Goal: Task Accomplishment & Management: Use online tool/utility

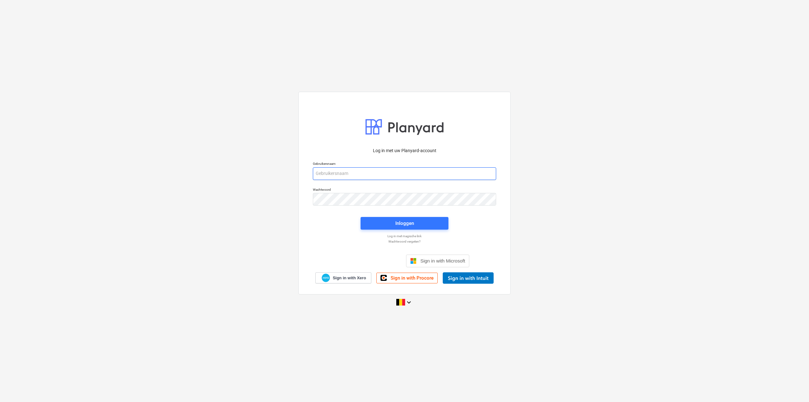
click at [378, 178] on input "email" at bounding box center [404, 173] width 183 height 13
type input "[PERSON_NAME][EMAIL_ADDRESS][DOMAIN_NAME]"
click at [401, 224] on div "Inloggen" at bounding box center [404, 223] width 19 height 8
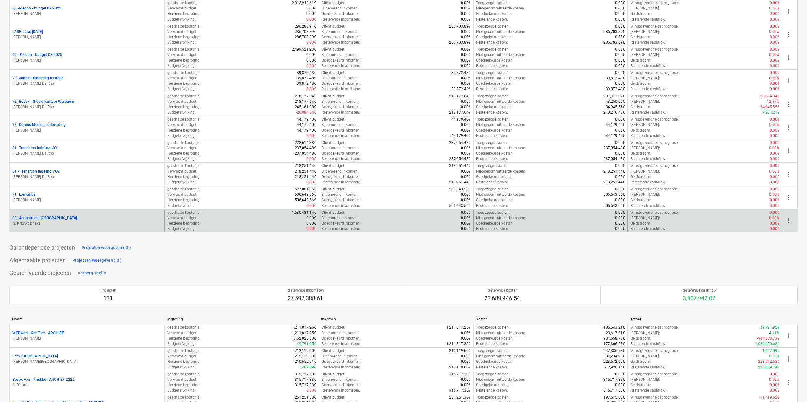
scroll to position [1327, 0]
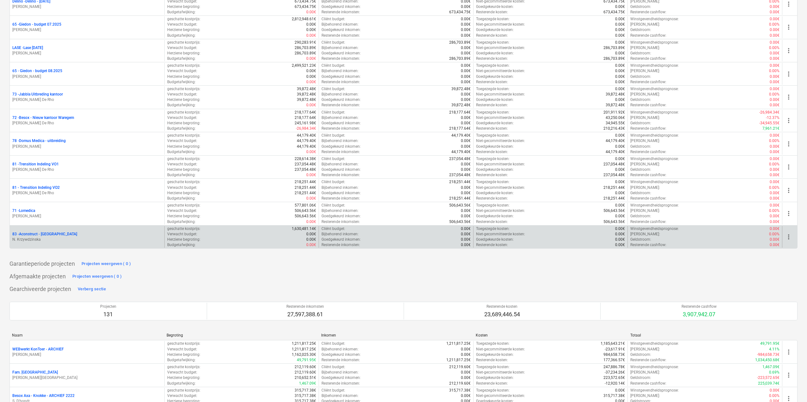
click at [50, 235] on p "83 - Aconstruct - [GEOGRAPHIC_DATA]" at bounding box center [44, 233] width 65 height 5
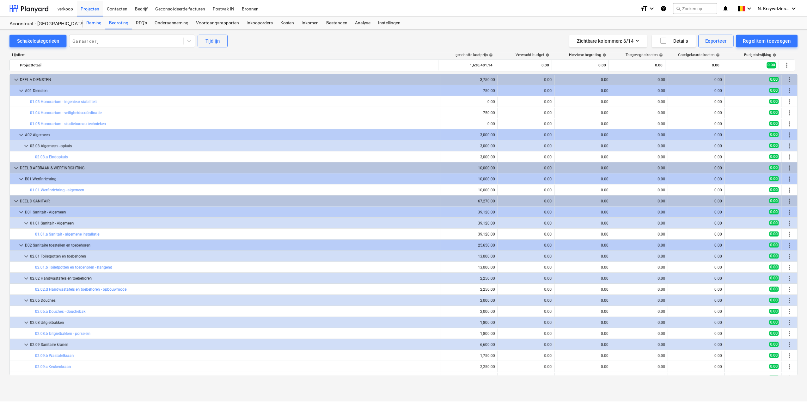
scroll to position [190, 0]
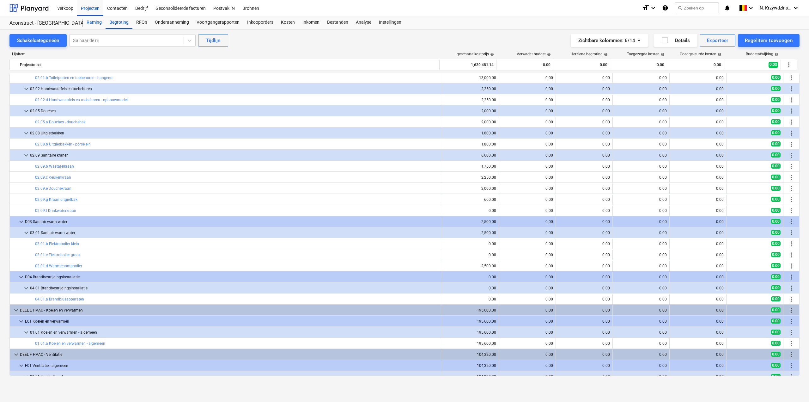
click at [97, 23] on div "Raming" at bounding box center [94, 22] width 23 height 13
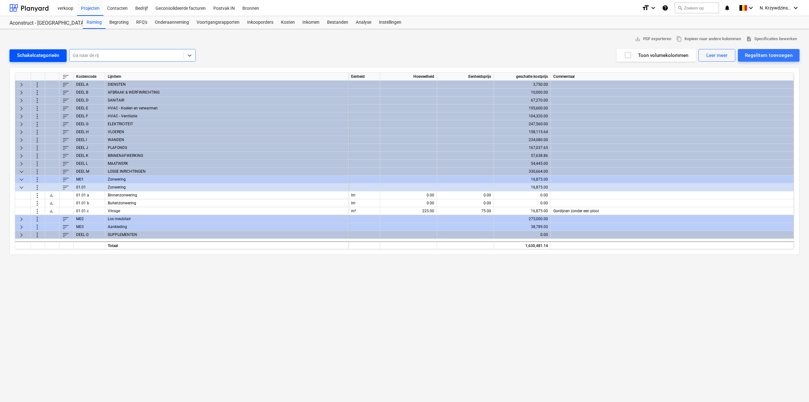
click at [50, 56] on div "Schakelcategorieën" at bounding box center [38, 55] width 42 height 8
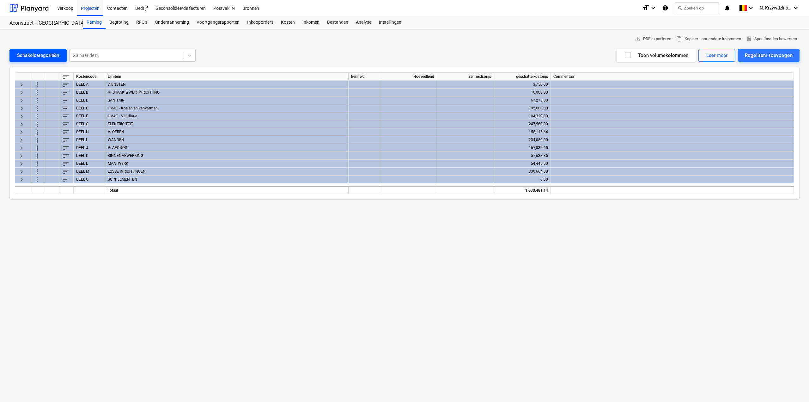
click at [50, 56] on div "Schakelcategorieën" at bounding box center [38, 55] width 42 height 8
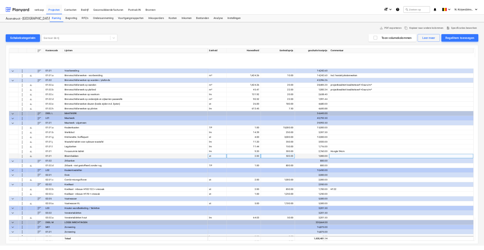
scroll to position [1062, 0]
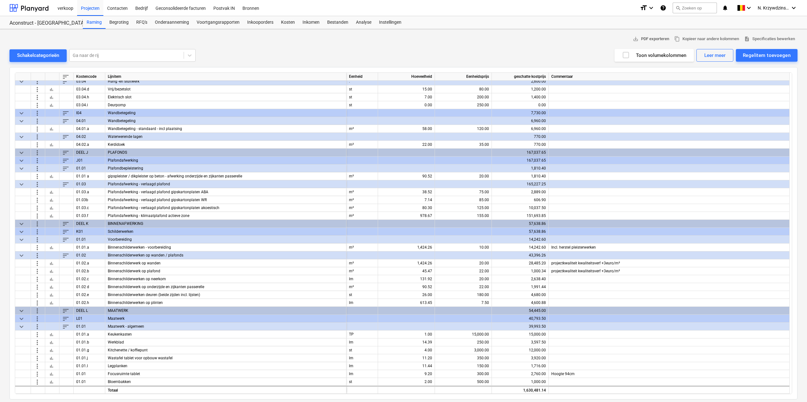
click at [651, 37] on span "save_alt PDF exporteren" at bounding box center [651, 38] width 36 height 7
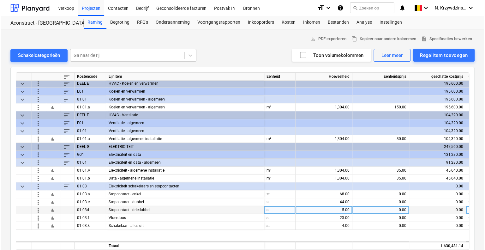
scroll to position [348, 0]
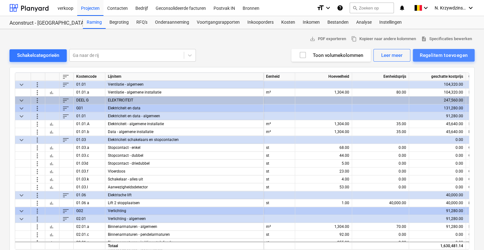
click at [455, 55] on div "Regelitem toevoegen" at bounding box center [443, 55] width 48 height 8
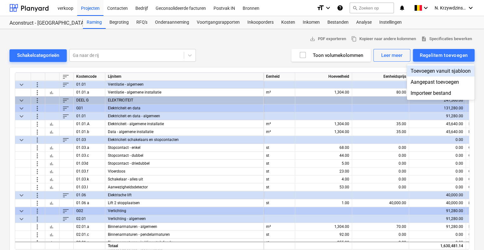
click at [467, 68] on div "Toevoegen vanuit sjabloon" at bounding box center [440, 70] width 68 height 11
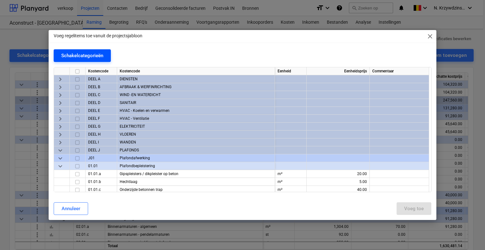
click at [80, 57] on div "Schakelcategorieën" at bounding box center [82, 56] width 42 height 8
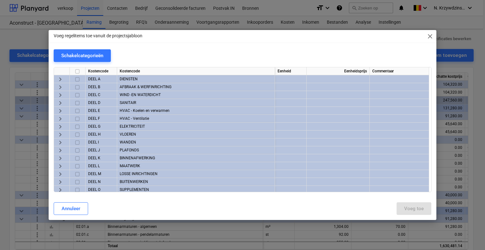
click at [63, 125] on span "keyboard_arrow_right" at bounding box center [61, 127] width 8 height 8
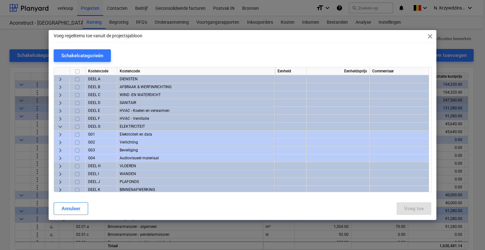
click at [61, 134] on span "keyboard_arrow_right" at bounding box center [61, 135] width 8 height 8
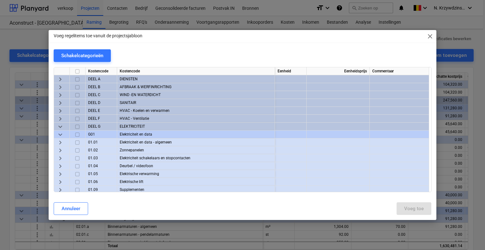
scroll to position [32, 0]
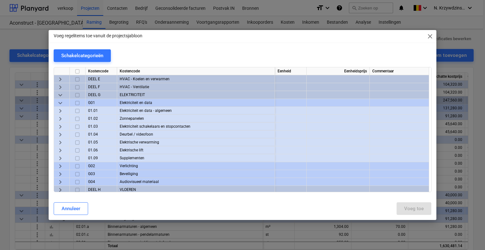
click at [61, 126] on span "keyboard_arrow_right" at bounding box center [61, 127] width 8 height 8
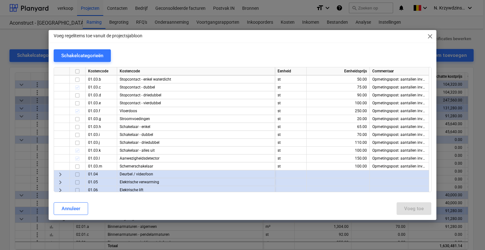
scroll to position [95, 0]
click at [77, 126] on input "checkbox" at bounding box center [78, 127] width 8 height 8
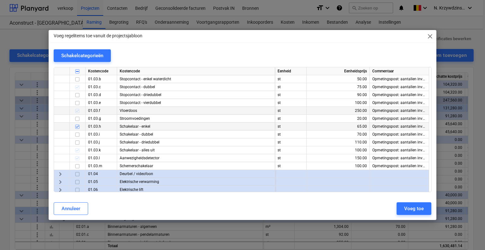
scroll to position [126, 0]
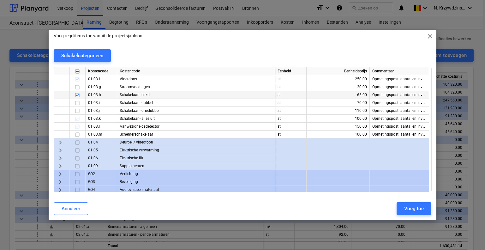
click at [63, 166] on span "keyboard_arrow_right" at bounding box center [61, 166] width 8 height 8
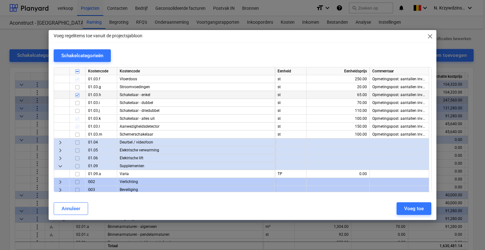
click at [62, 160] on span "keyboard_arrow_right" at bounding box center [61, 159] width 8 height 8
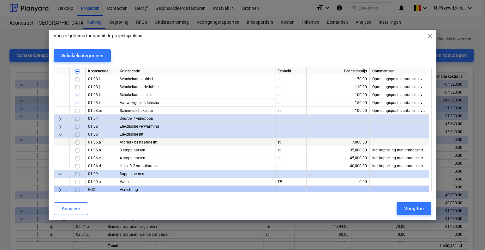
scroll to position [158, 0]
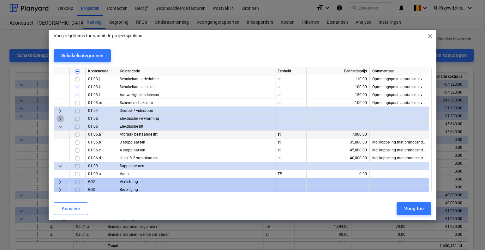
click at [63, 117] on span "keyboard_arrow_right" at bounding box center [61, 119] width 8 height 8
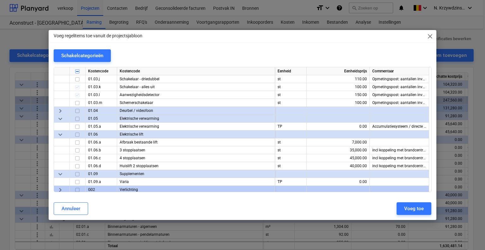
click at [63, 111] on span "keyboard_arrow_right" at bounding box center [61, 111] width 8 height 8
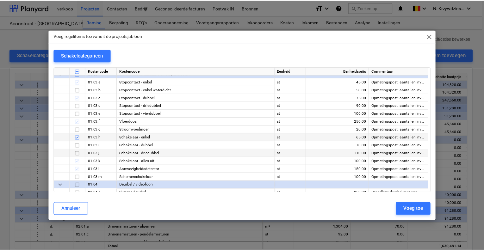
scroll to position [95, 0]
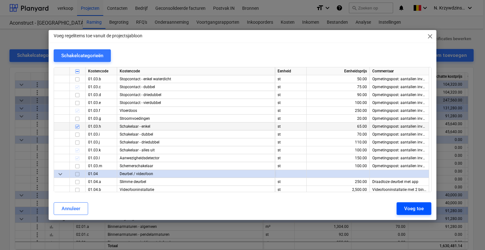
click at [426, 206] on button "Voeg toe" at bounding box center [414, 208] width 35 height 13
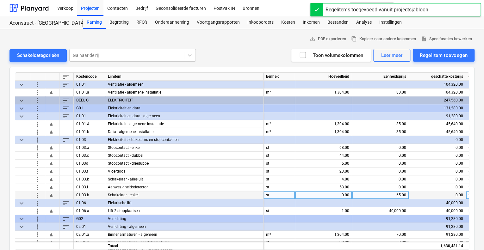
click at [342, 193] on div "0.00" at bounding box center [323, 195] width 52 height 8
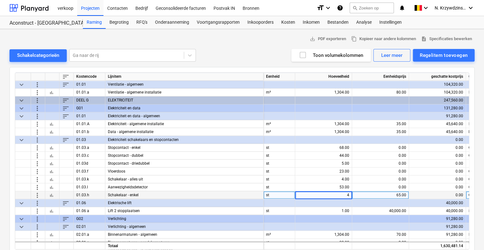
type input "4"
click at [388, 195] on div "65.00" at bounding box center [380, 195] width 52 height 8
type input "0"
click at [37, 139] on span "more_vert" at bounding box center [38, 140] width 8 height 8
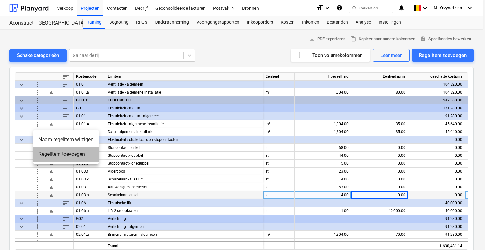
click at [56, 155] on li "Regelitem toevoegen" at bounding box center [66, 154] width 65 height 15
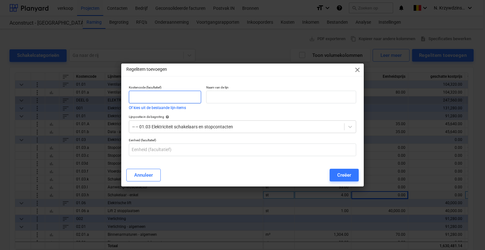
click at [183, 101] on input "text" at bounding box center [165, 97] width 72 height 13
type input "01.03"
click at [225, 91] on div at bounding box center [281, 97] width 150 height 13
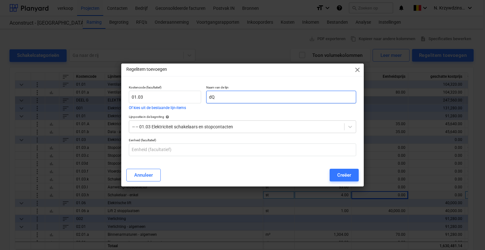
type input "d"
type input "Datapunten"
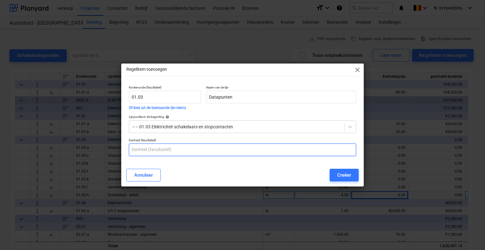
click at [228, 149] on input "text" at bounding box center [243, 149] width 228 height 13
type input "st"
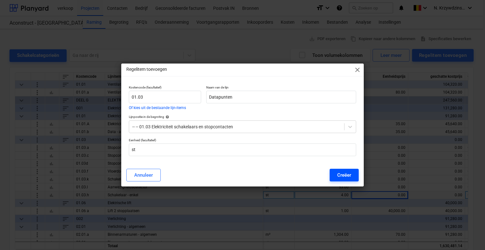
click at [352, 177] on button "Creëer" at bounding box center [344, 175] width 29 height 13
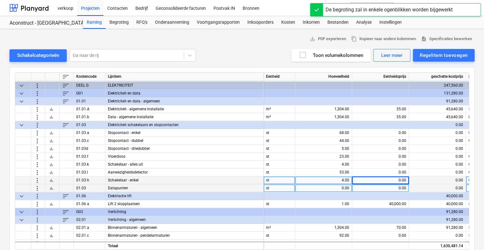
scroll to position [365, 0]
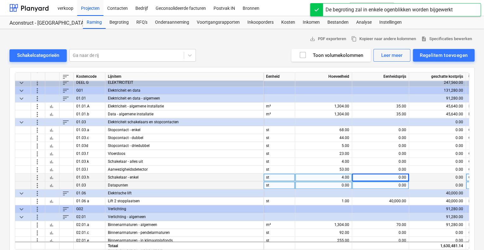
click at [338, 187] on div "0.00" at bounding box center [323, 185] width 52 height 8
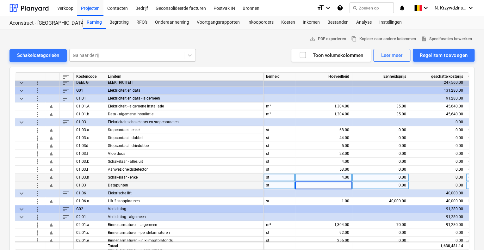
click at [39, 121] on span "more_vert" at bounding box center [38, 122] width 8 height 8
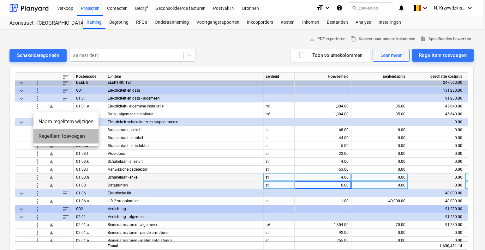
click at [76, 139] on li "Regelitem toevoegen" at bounding box center [66, 136] width 65 height 15
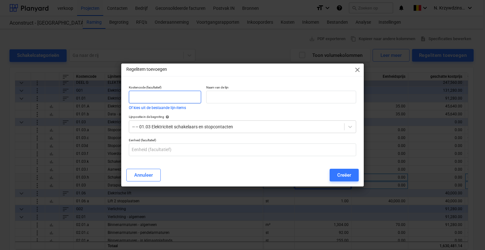
click at [176, 95] on input "text" at bounding box center [165, 97] width 72 height 13
type input "à"
type input "01.03"
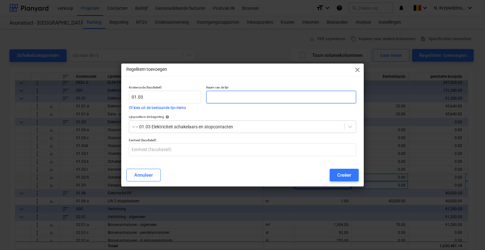
click at [216, 93] on input "text" at bounding box center [281, 97] width 150 height 13
type input "Acces point"
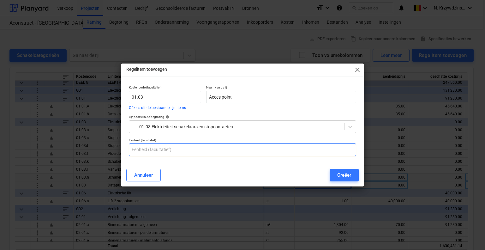
click at [219, 146] on input "text" at bounding box center [243, 149] width 228 height 13
type input "st"
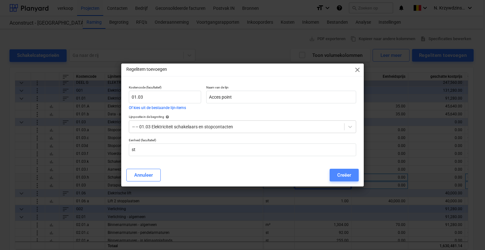
click at [348, 177] on div "Creëer" at bounding box center [345, 175] width 14 height 8
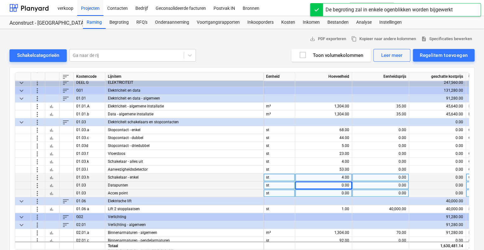
click at [325, 194] on div "0.00" at bounding box center [323, 193] width 52 height 8
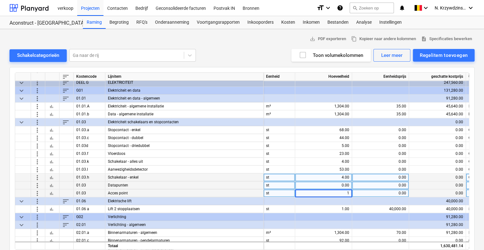
type input "14"
click at [332, 183] on div "0.00" at bounding box center [323, 185] width 52 height 8
type input "13"
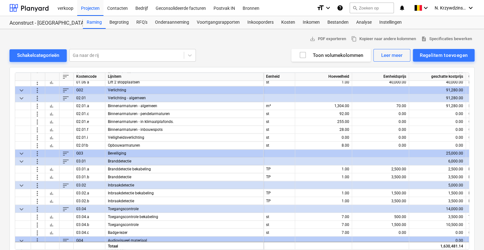
scroll to position [492, 0]
click at [37, 98] on span "more_vert" at bounding box center [38, 99] width 8 height 8
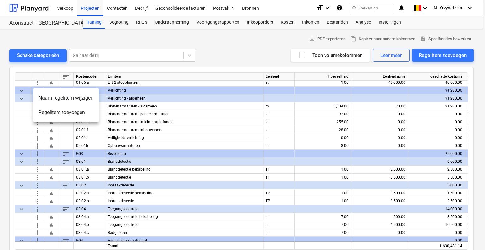
click at [59, 115] on li "Regelitem toevoegen" at bounding box center [66, 112] width 65 height 15
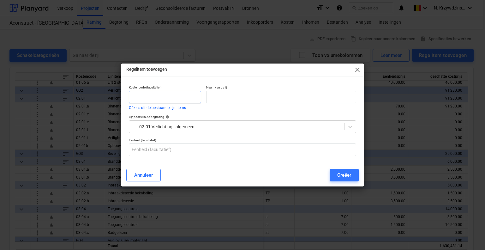
click at [138, 98] on input "text" at bounding box center [165, 97] width 72 height 13
type input "02.01"
click at [219, 89] on p "Naam van de lijn" at bounding box center [281, 87] width 150 height 5
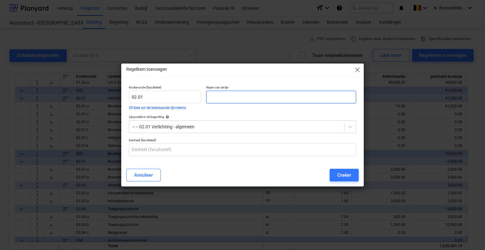
click at [225, 96] on input "text" at bounding box center [281, 97] width 150 height 13
type input "LED strip"
click at [270, 156] on div "Eenheid (facultatief)" at bounding box center [242, 147] width 233 height 23
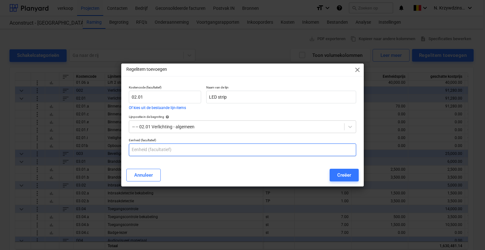
click at [266, 153] on input "text" at bounding box center [243, 149] width 228 height 13
type input "st"
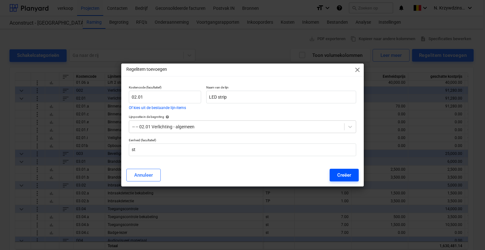
click at [350, 177] on div "Creëer" at bounding box center [345, 175] width 14 height 8
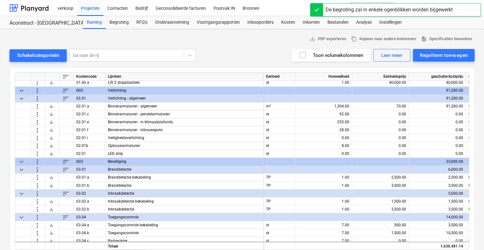
click at [331, 158] on div at bounding box center [323, 162] width 57 height 8
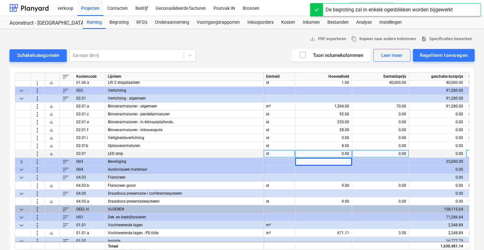
click at [335, 152] on div "0.00" at bounding box center [323, 154] width 52 height 8
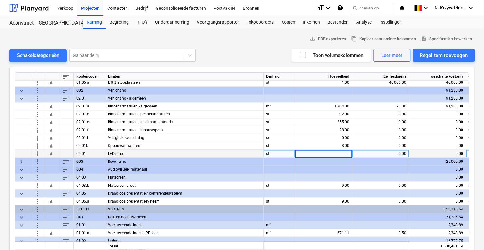
type input "4"
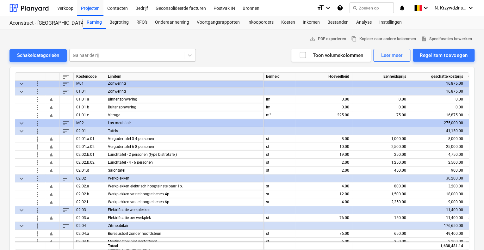
scroll to position [1432, 0]
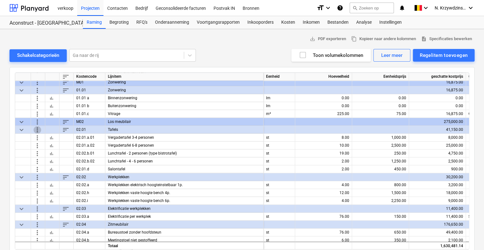
click at [37, 131] on span "more_vert" at bounding box center [38, 130] width 8 height 8
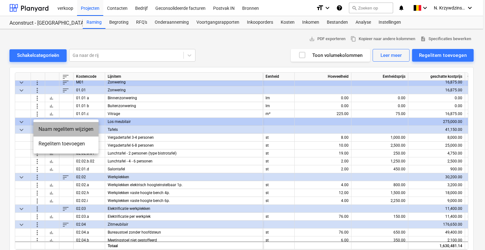
click at [47, 131] on li "Naam regelitem wijzigen" at bounding box center [66, 129] width 65 height 15
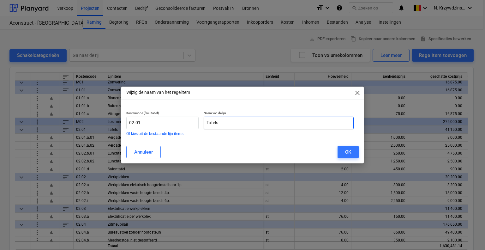
click at [244, 119] on input "Tafels" at bounding box center [279, 123] width 150 height 13
click at [358, 93] on span "close" at bounding box center [358, 93] width 8 height 8
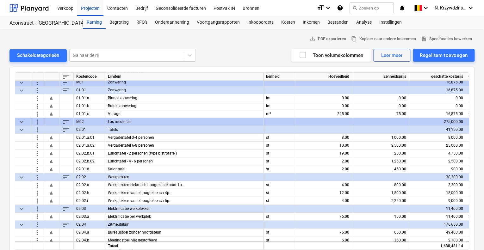
click at [37, 130] on span "more_vert" at bounding box center [38, 130] width 8 height 8
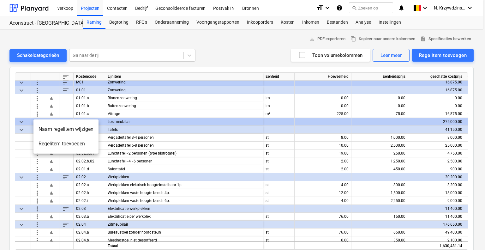
click at [59, 147] on li "Regelitem toevoegen" at bounding box center [66, 144] width 65 height 15
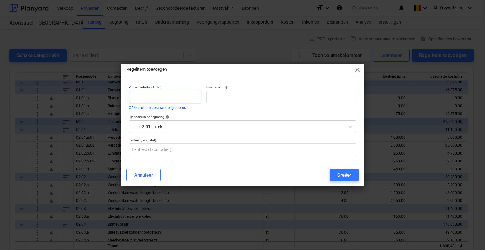
click at [141, 95] on input "text" at bounding box center [165, 97] width 72 height 13
type input "02.01"
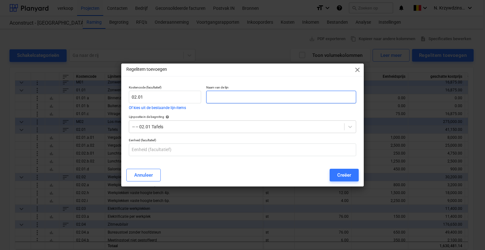
click at [246, 96] on input "text" at bounding box center [281, 97] width 150 height 13
type input "_"
type input "T"
type input "Tafel treinzit"
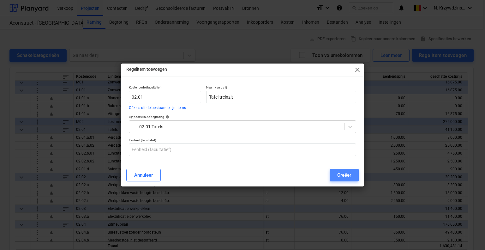
click at [343, 174] on div "Creëer" at bounding box center [345, 175] width 14 height 8
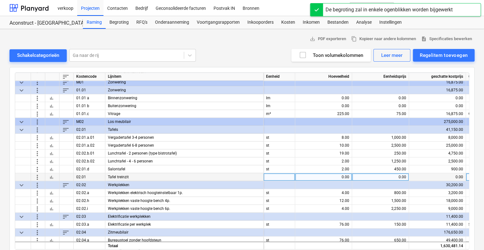
click at [267, 178] on div at bounding box center [279, 177] width 32 height 8
type input "st"
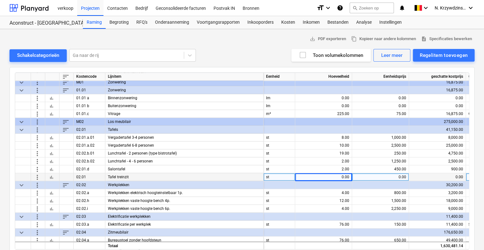
click at [345, 174] on div "0.00" at bounding box center [323, 177] width 52 height 8
type input "'"
click at [403, 177] on div "0.00" at bounding box center [380, 177] width 52 height 8
click at [335, 178] on div "0.00" at bounding box center [323, 177] width 52 height 8
type input "4"
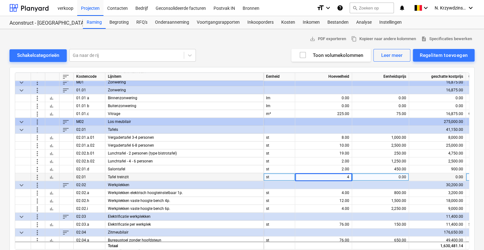
click at [397, 176] on div "0.00" at bounding box center [380, 177] width 52 height 8
type input "400"
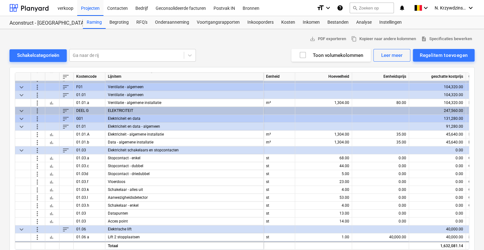
scroll to position [348, 0]
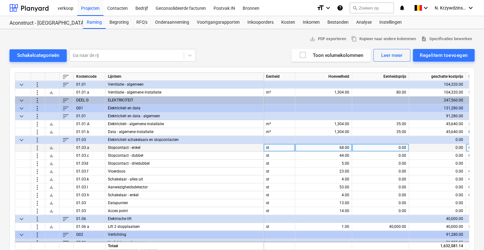
click at [334, 147] on div "68.00" at bounding box center [323, 148] width 52 height 8
type input "70"
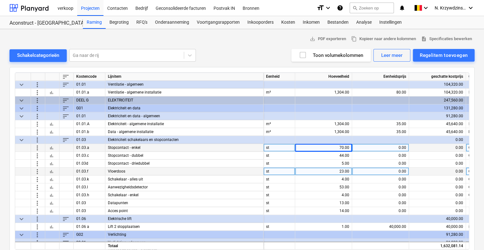
click at [340, 170] on div "23.00" at bounding box center [323, 172] width 52 height 8
type input "45"
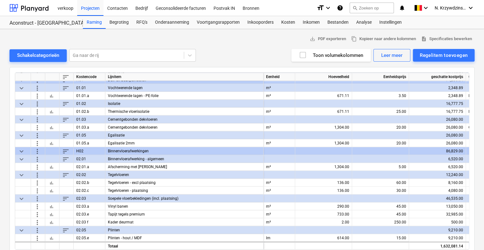
scroll to position [629, 0]
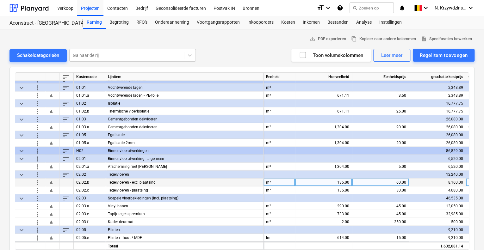
click at [340, 182] on div "136.00" at bounding box center [323, 182] width 52 height 8
type input "212;37"
click at [340, 182] on div "136.00" at bounding box center [323, 182] width 52 height 8
type input "212.37"
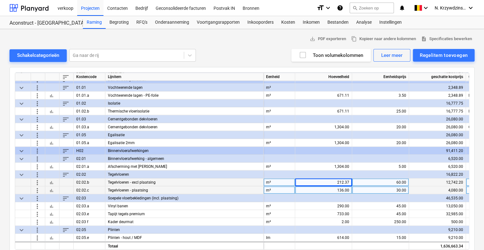
click at [338, 187] on div "136.00" at bounding box center [323, 190] width 52 height 8
type input "212.37"
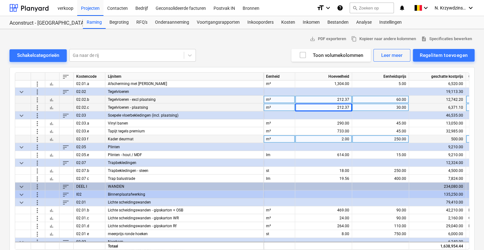
scroll to position [713, 0]
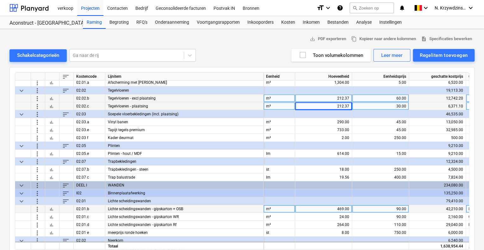
click at [331, 209] on div "469.00" at bounding box center [323, 209] width 52 height 8
type input "467.81"
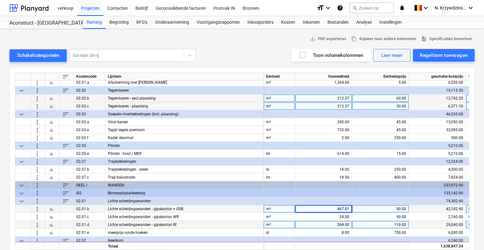
click at [335, 224] on div "264.00" at bounding box center [323, 225] width 52 height 8
type input "244.20"
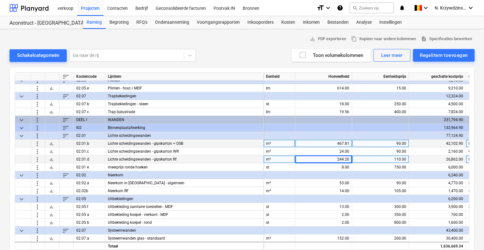
scroll to position [780, 0]
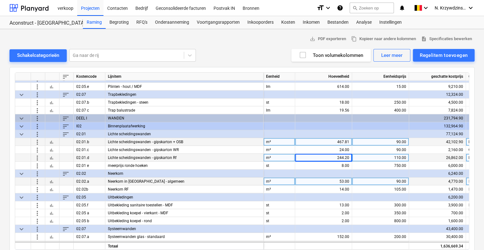
click at [336, 182] on div "53.00" at bounding box center [323, 182] width 52 height 8
type input "53.86"
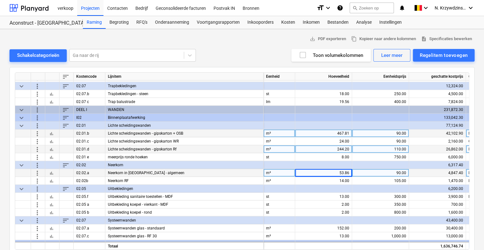
scroll to position [789, 0]
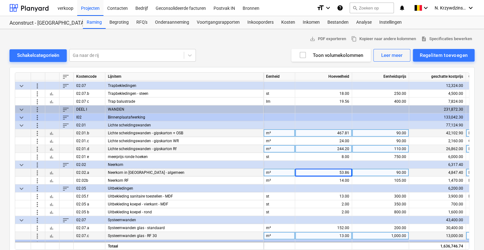
click at [338, 233] on div "13.00" at bounding box center [323, 236] width 52 height 8
type input "13.51"
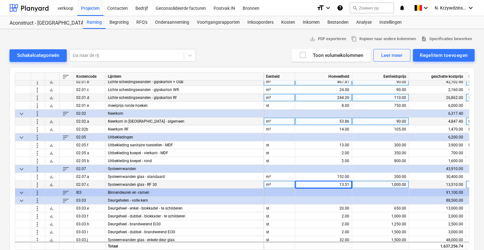
scroll to position [848, 0]
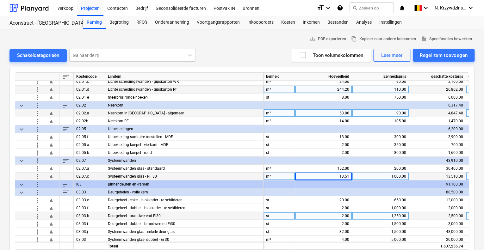
click at [337, 216] on div "2.00" at bounding box center [323, 216] width 52 height 8
type input "3"
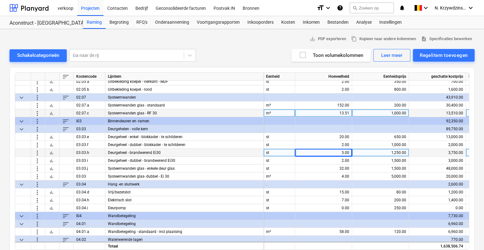
scroll to position [914, 0]
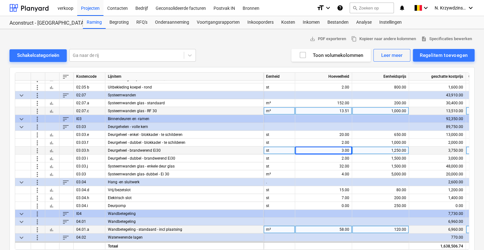
click at [338, 229] on div "58.00" at bounding box center [323, 230] width 52 height 8
type input "157.01"
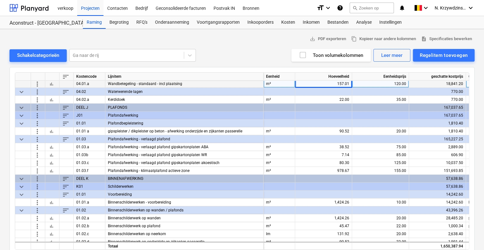
scroll to position [1061, 0]
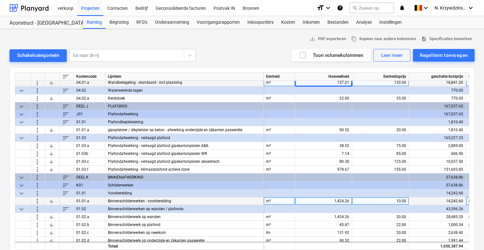
click at [331, 201] on div "1,424.26" at bounding box center [323, 201] width 52 height 8
type input "1556.18"
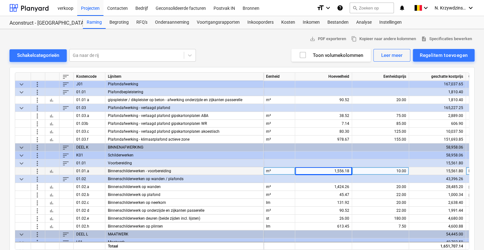
scroll to position [1090, 0]
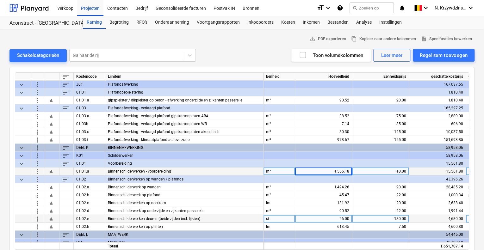
click at [339, 220] on div "26.00" at bounding box center [323, 219] width 52 height 8
type input "27"
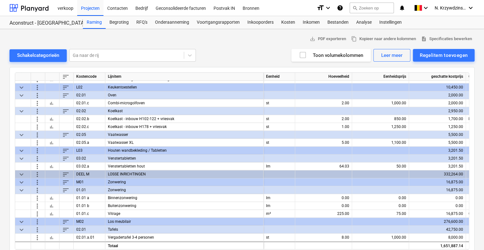
scroll to position [1333, 0]
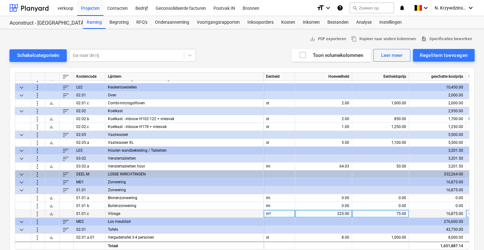
click at [336, 213] on div "225.00" at bounding box center [323, 214] width 52 height 8
type input "150"
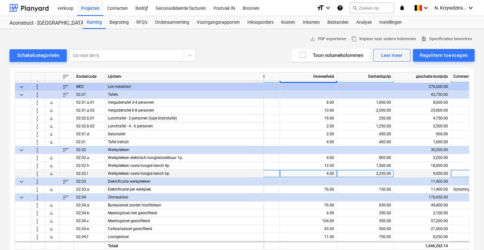
scroll to position [1467, 15]
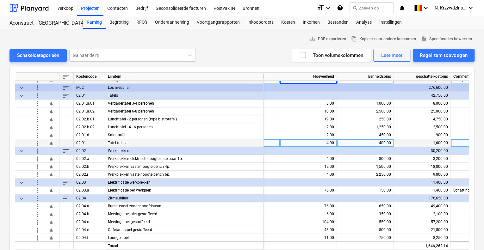
click at [381, 143] on div "400.00" at bounding box center [365, 143] width 52 height 8
type input "350"
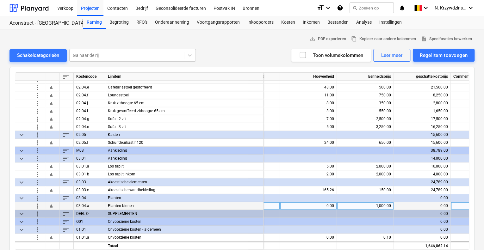
scroll to position [10, 0]
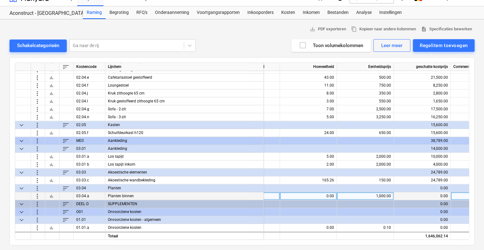
click at [265, 192] on div "TP" at bounding box center [264, 196] width 32 height 8
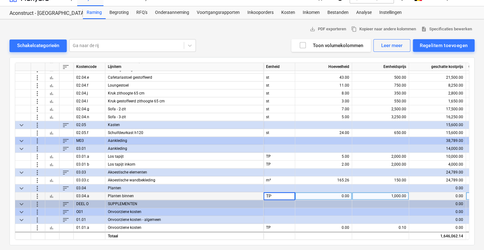
click at [280, 194] on input "TP" at bounding box center [278, 196] width 31 height 8
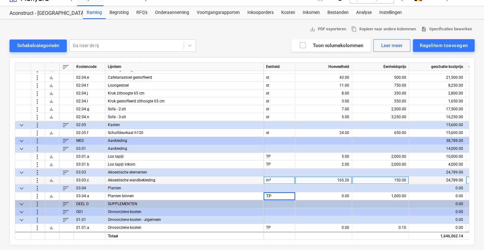
click at [332, 179] on div "165.26" at bounding box center [323, 180] width 52 height 8
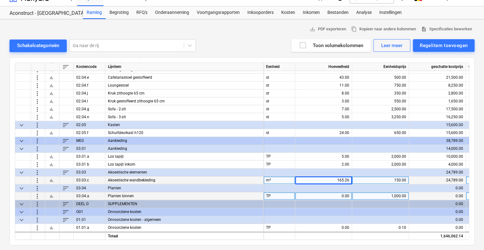
click at [334, 193] on div "0.00" at bounding box center [323, 196] width 52 height 8
type input "&"
type input "1"
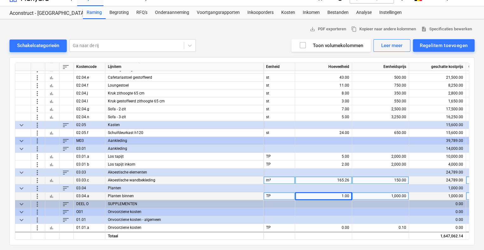
click at [378, 192] on div "1,000.00" at bounding box center [380, 196] width 52 height 8
type input "2000"
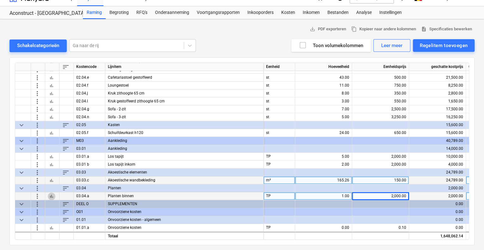
click at [48, 195] on button "bar_chart" at bounding box center [52, 196] width 8 height 8
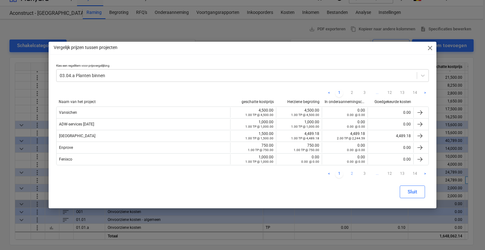
click at [349, 172] on link "2" at bounding box center [352, 174] width 8 height 8
click at [363, 173] on link "3" at bounding box center [365, 174] width 8 height 8
click at [367, 173] on link "4" at bounding box center [365, 174] width 8 height 8
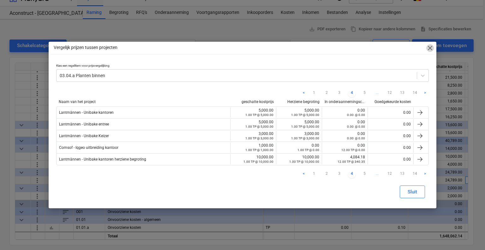
click at [431, 46] on span "close" at bounding box center [431, 48] width 8 height 8
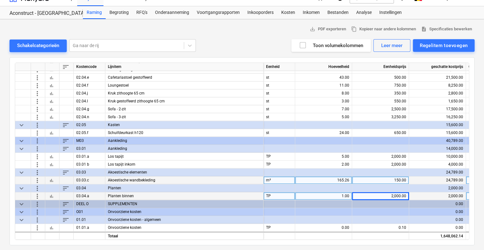
click at [379, 193] on div "2,000.00" at bounding box center [380, 196] width 52 height 8
type input "30000"
click at [385, 195] on div "30,000.00" at bounding box center [380, 196] width 52 height 8
type input "3000"
click at [385, 195] on div "3,000.00" at bounding box center [380, 196] width 52 height 8
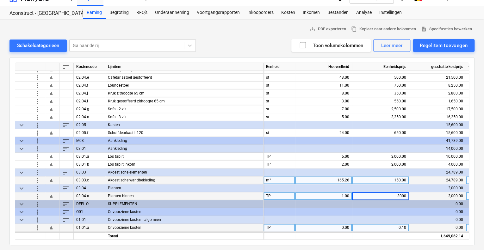
click at [336, 227] on div "0.00" at bounding box center [323, 228] width 52 height 8
type input "1649062."
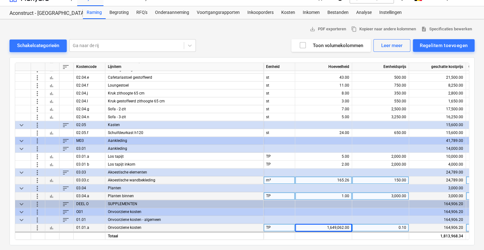
click at [347, 225] on div "1,649,062.00" at bounding box center [323, 228] width 52 height 8
click at [358, 208] on div at bounding box center [380, 212] width 57 height 8
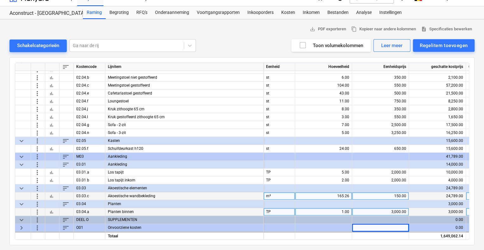
click at [22, 226] on span "keyboard_arrow_right" at bounding box center [22, 228] width 8 height 8
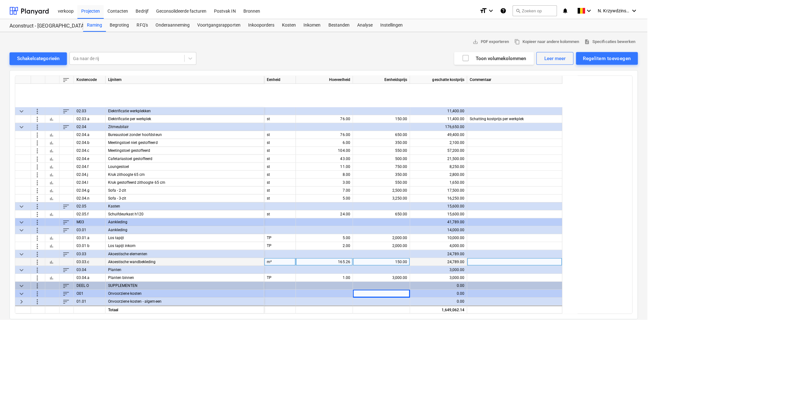
scroll to position [1457, 0]
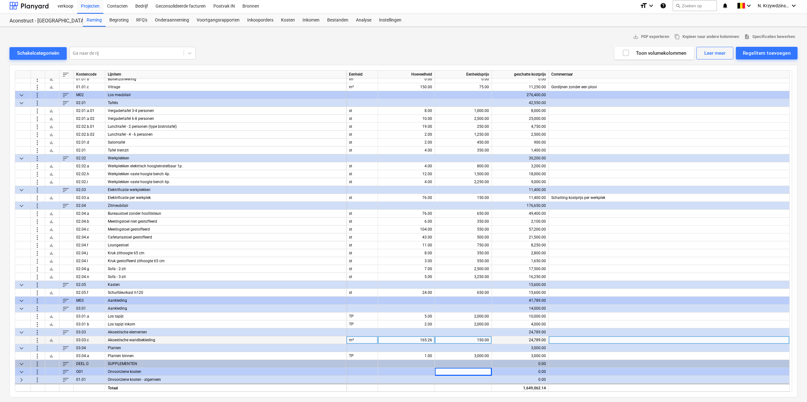
click at [456, 369] on div at bounding box center [463, 372] width 57 height 8
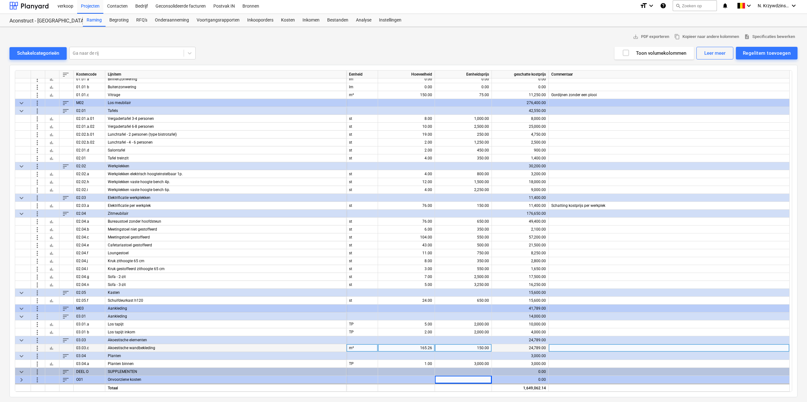
scroll to position [1449, 0]
click at [460, 378] on div at bounding box center [463, 379] width 57 height 8
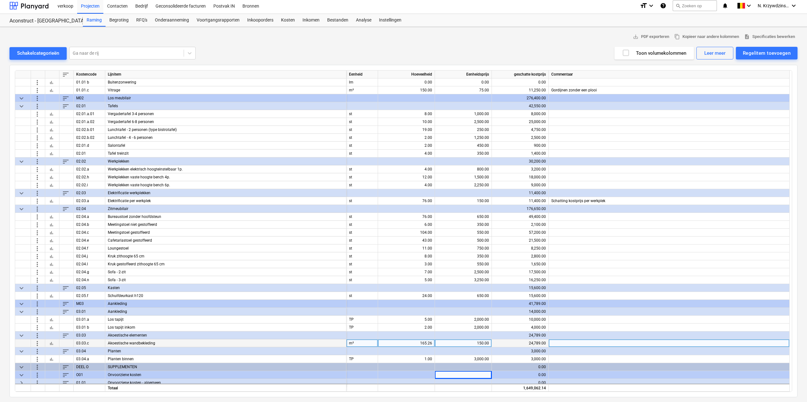
scroll to position [1457, 0]
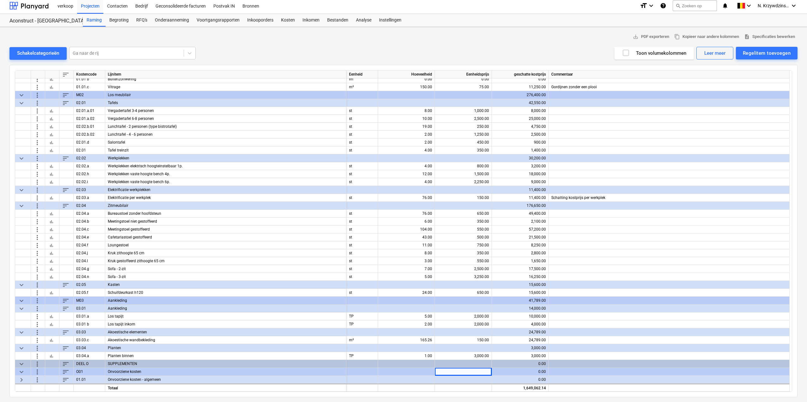
click at [24, 379] on span "keyboard_arrow_right" at bounding box center [22, 379] width 8 height 8
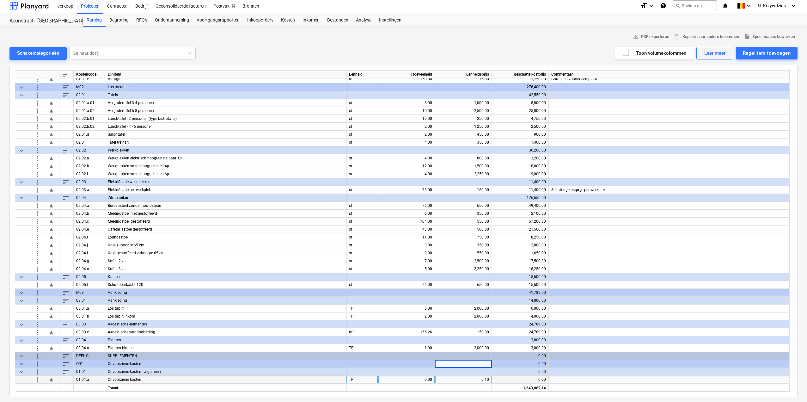
click at [456, 380] on div "0.10" at bounding box center [463, 379] width 52 height 8
click at [404, 378] on div "0.00" at bounding box center [407, 379] width 52 height 8
type input "1649062.14"
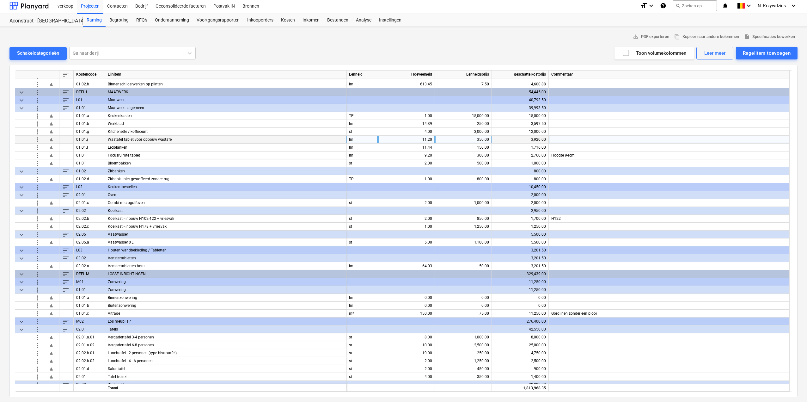
scroll to position [1212, 0]
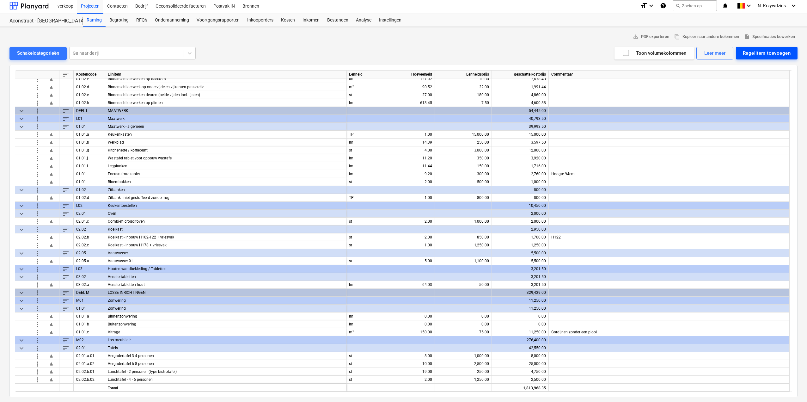
click at [761, 52] on div "Regelitem toevoegen" at bounding box center [767, 53] width 48 height 8
click at [738, 70] on div "Toevoegen vanuit sjabloon" at bounding box center [764, 68] width 68 height 11
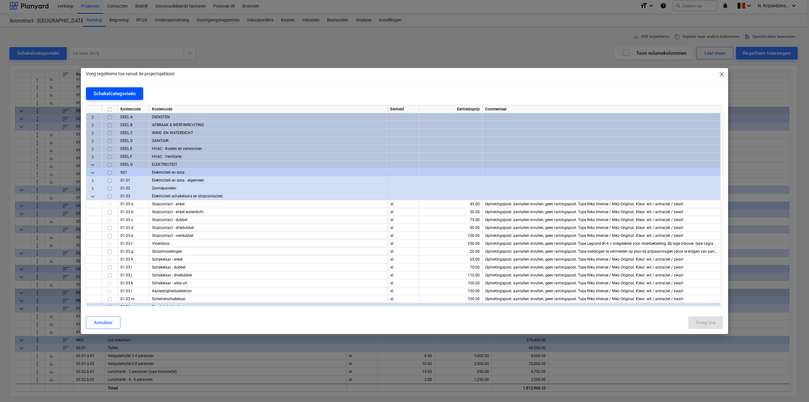
click at [115, 89] on div "Schakelcategorieën" at bounding box center [115, 93] width 42 height 8
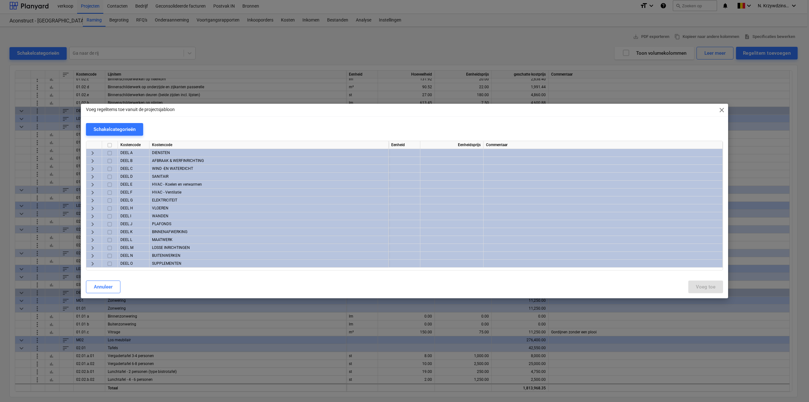
click at [94, 238] on span "keyboard_arrow_right" at bounding box center [93, 240] width 8 height 8
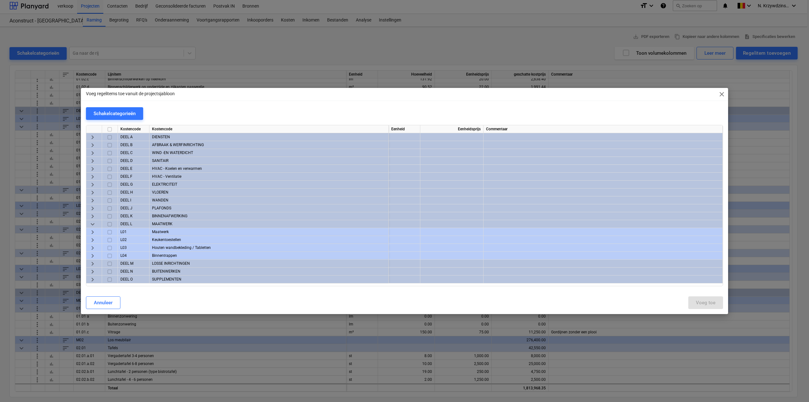
click at [93, 233] on span "keyboard_arrow_right" at bounding box center [93, 232] width 8 height 8
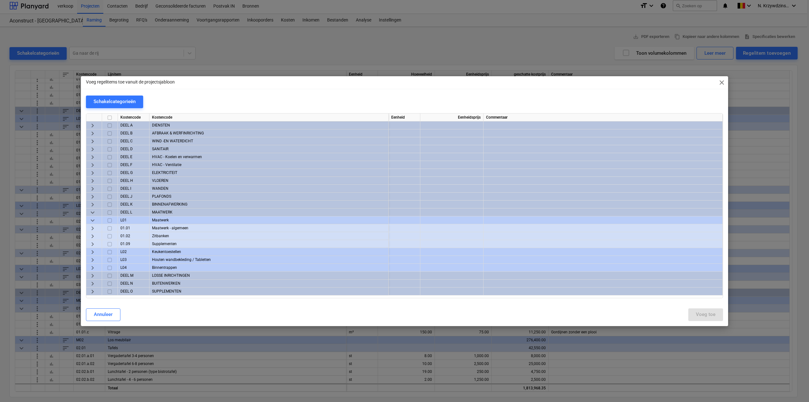
click at [94, 238] on span "keyboard_arrow_right" at bounding box center [93, 236] width 8 height 8
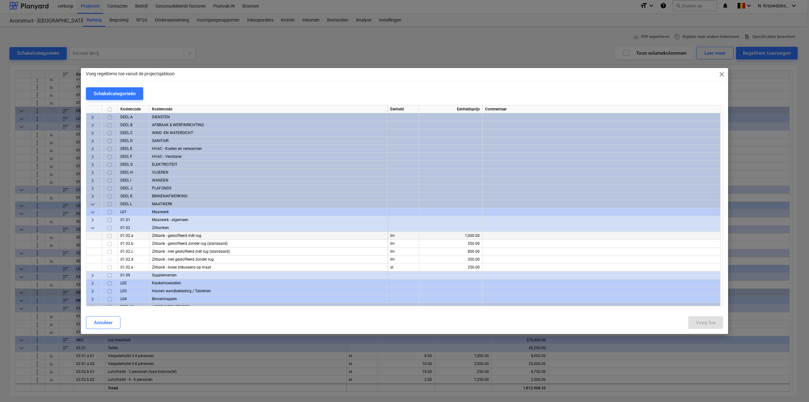
click at [107, 236] on input "checkbox" at bounding box center [110, 236] width 8 height 8
click at [709, 321] on div "Voeg toe" at bounding box center [706, 322] width 20 height 8
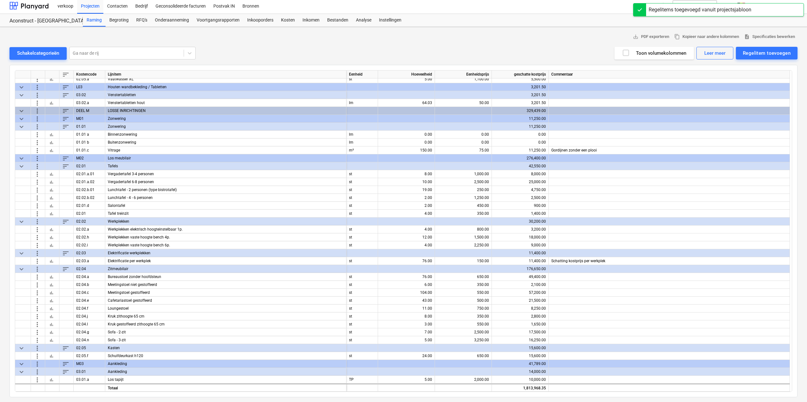
scroll to position [1475, 0]
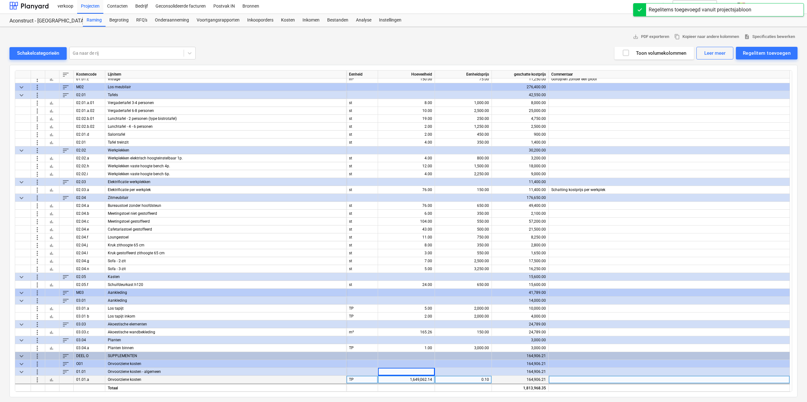
click at [425, 376] on div "1,649,062.14" at bounding box center [407, 379] width 52 height 8
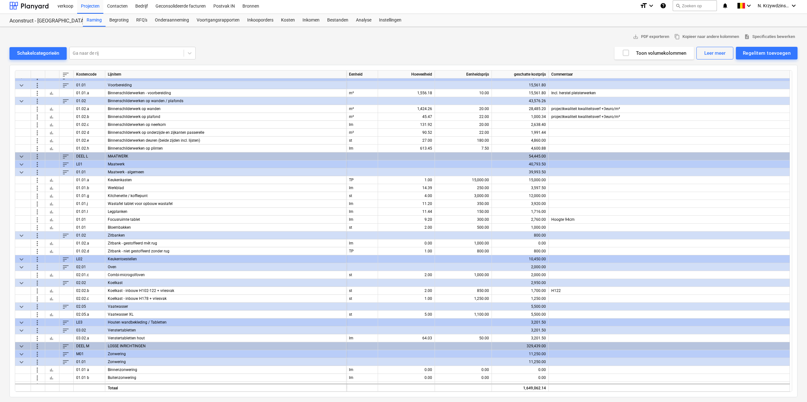
scroll to position [1159, 0]
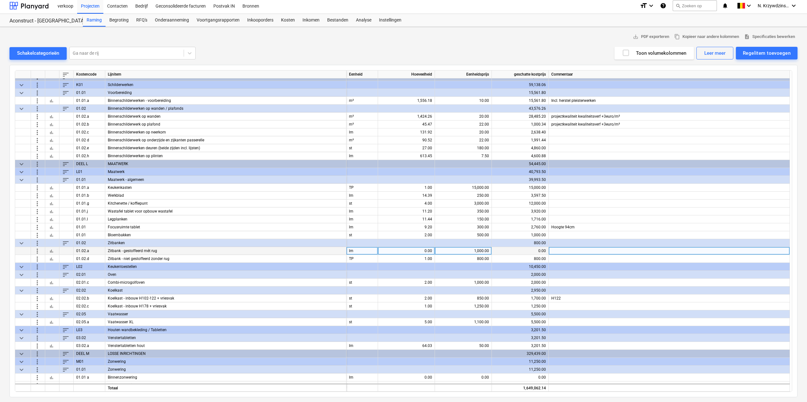
click at [412, 248] on div "0.00" at bounding box center [407, 251] width 52 height 8
type input "9.08"
click at [451, 252] on div "1,000.00" at bounding box center [463, 251] width 52 height 8
type input "2"
type input "1250"
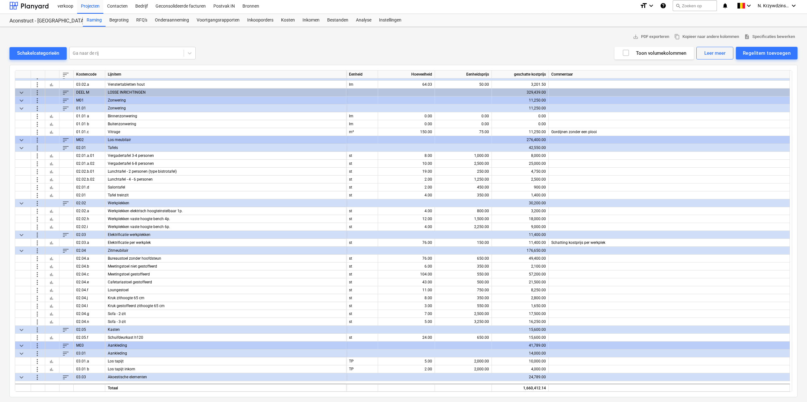
scroll to position [1475, 0]
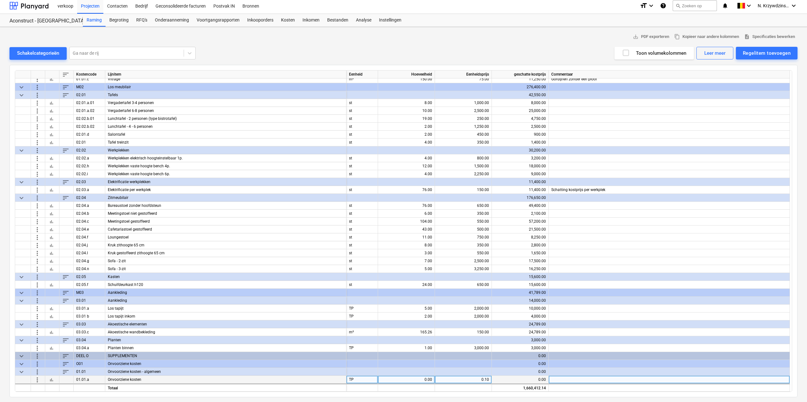
click at [419, 375] on div "0.00" at bounding box center [407, 379] width 52 height 8
type input "1660412.14"
click at [415, 385] on div at bounding box center [406, 387] width 57 height 8
click at [657, 39] on span "save_alt PDF exporteren" at bounding box center [651, 36] width 36 height 7
click at [659, 38] on span "save_alt PDF exporteren" at bounding box center [651, 36] width 36 height 7
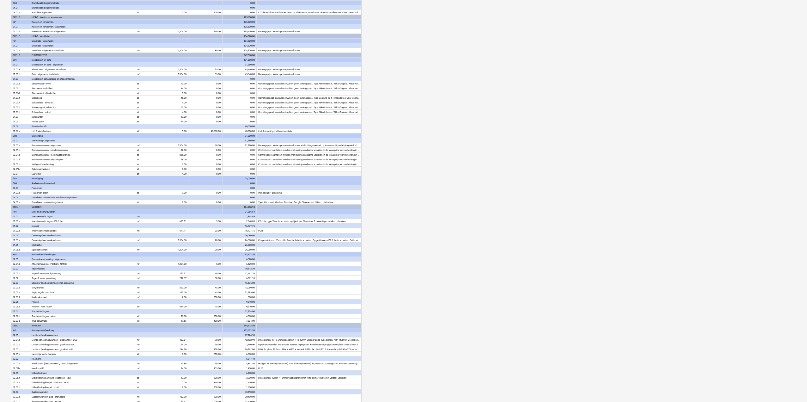
scroll to position [379, 0]
